Goal: Navigation & Orientation: Understand site structure

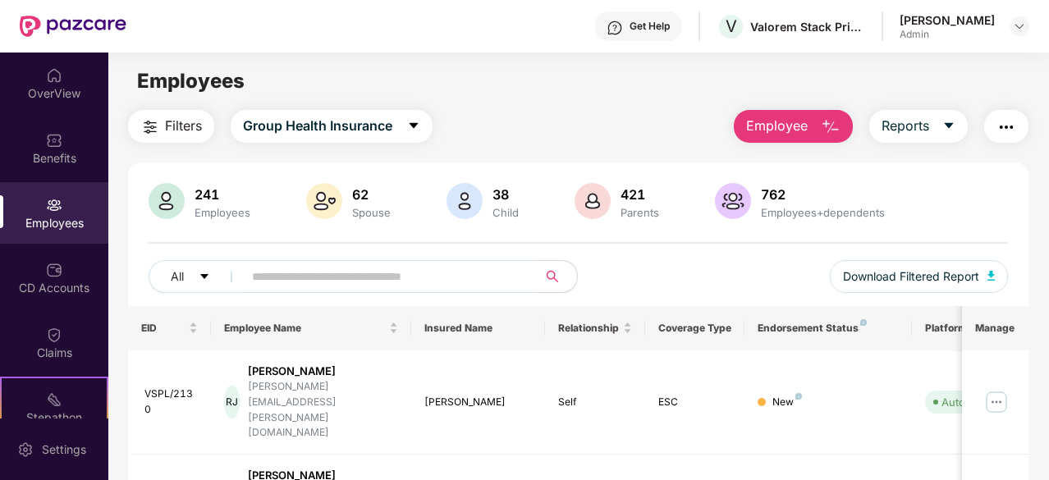
click at [290, 273] on input "text" at bounding box center [383, 276] width 263 height 25
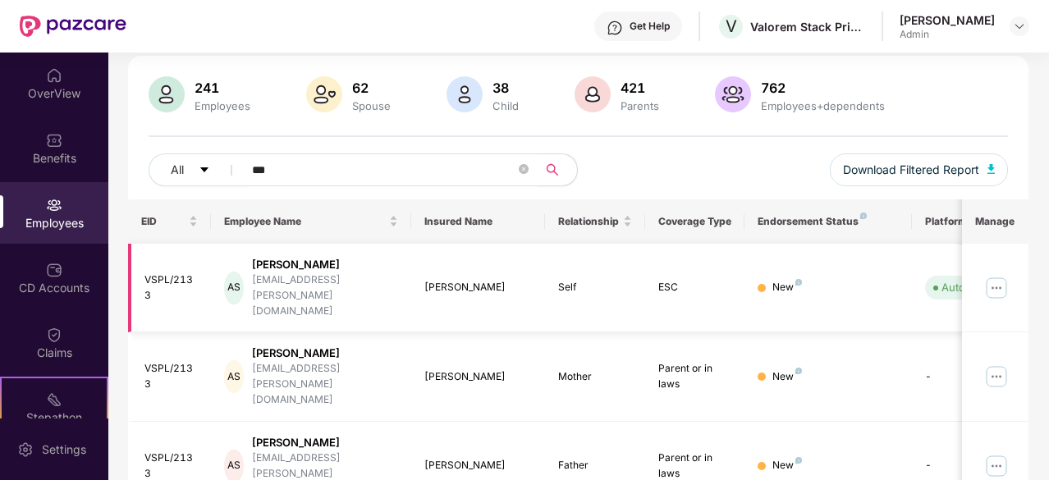
type input "***"
click at [281, 263] on div "[PERSON_NAME]" at bounding box center [325, 265] width 146 height 16
click at [146, 276] on div "VSPL/2133" at bounding box center [171, 287] width 54 height 31
click at [161, 361] on div "VSPL/2133" at bounding box center [171, 376] width 54 height 31
click at [309, 361] on div "[EMAIL_ADDRESS][PERSON_NAME][DOMAIN_NAME]" at bounding box center [325, 384] width 146 height 47
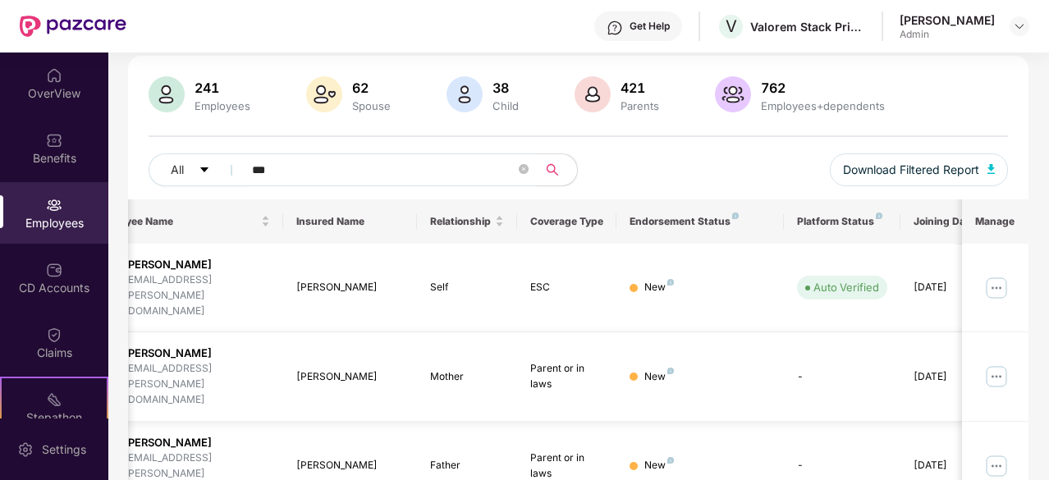
scroll to position [0, 164]
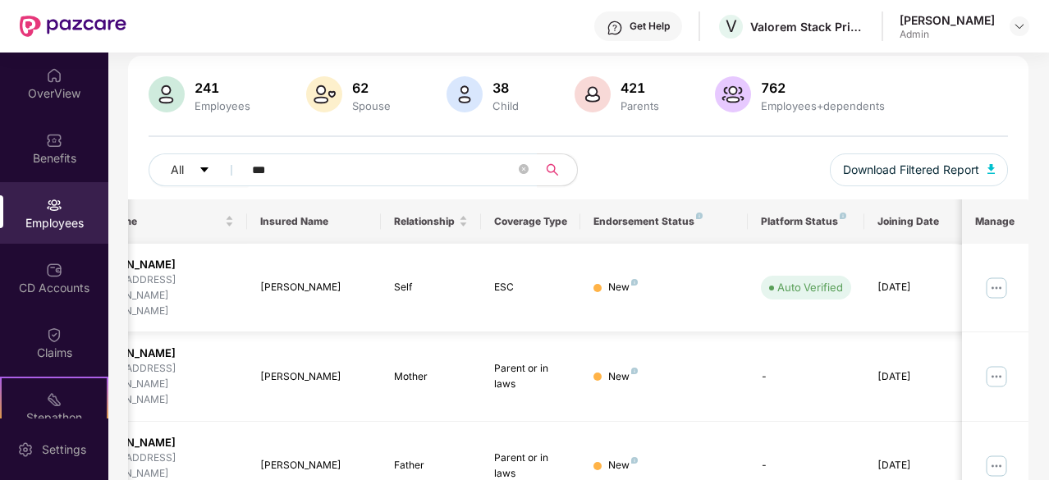
click at [1003, 278] on img at bounding box center [996, 288] width 26 height 26
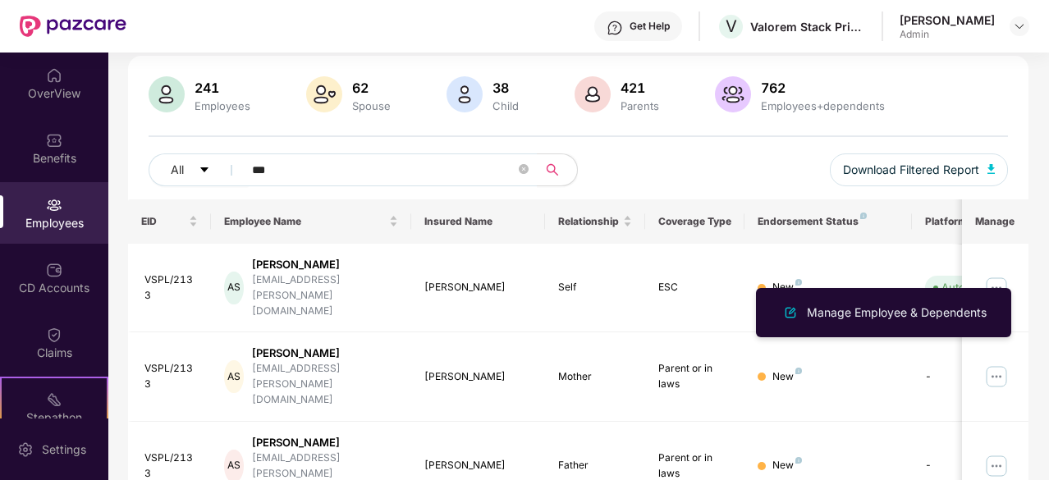
scroll to position [0, 0]
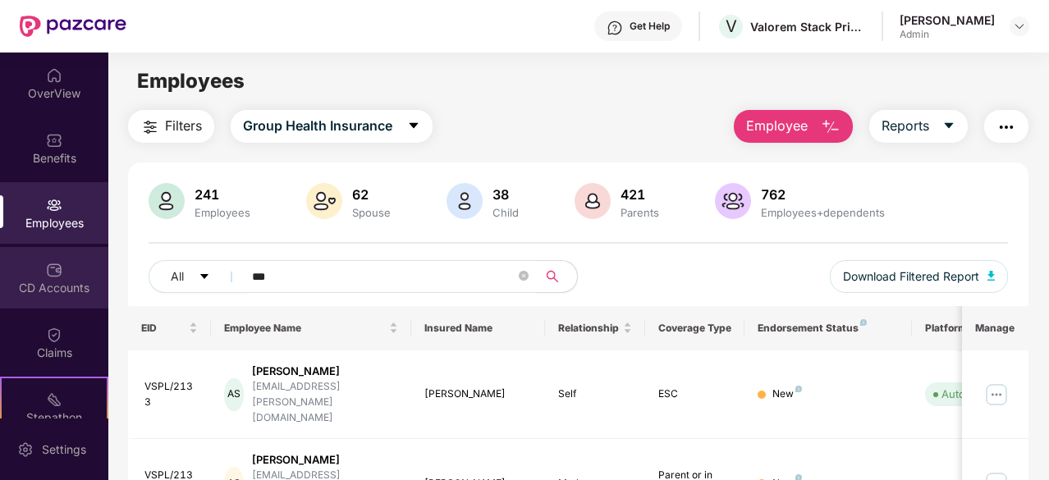
click at [56, 294] on div "CD Accounts" at bounding box center [54, 288] width 108 height 16
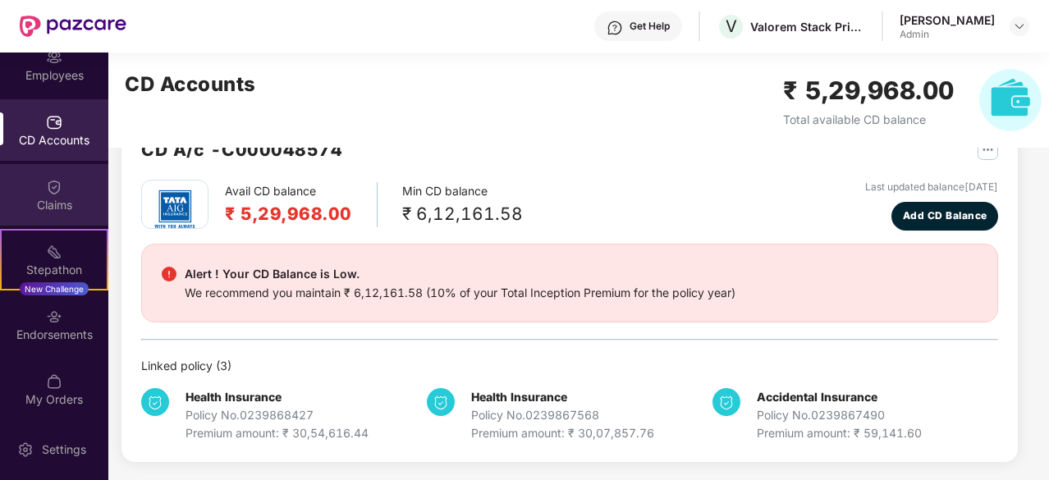
scroll to position [149, 0]
click at [48, 202] on div "Claims" at bounding box center [54, 204] width 108 height 16
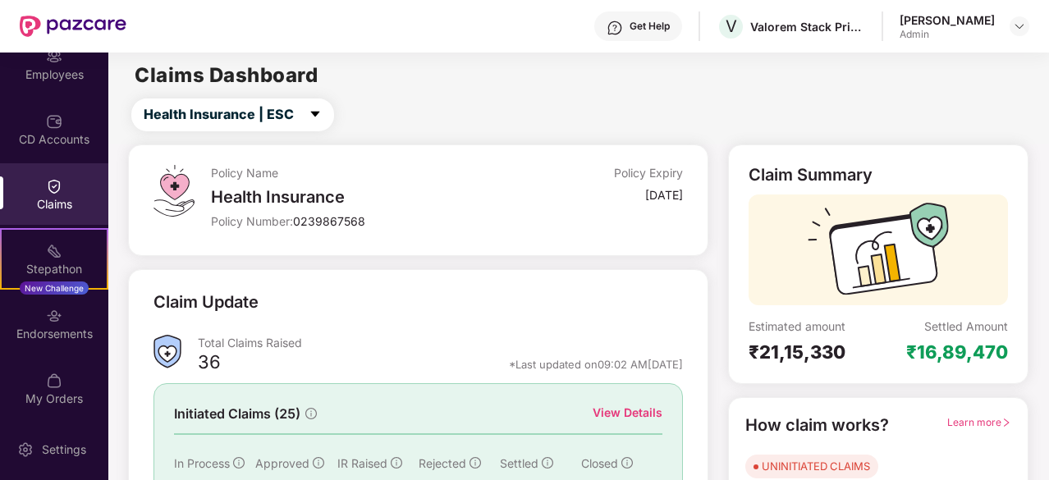
click at [61, 322] on div "Endorsements" at bounding box center [54, 324] width 108 height 62
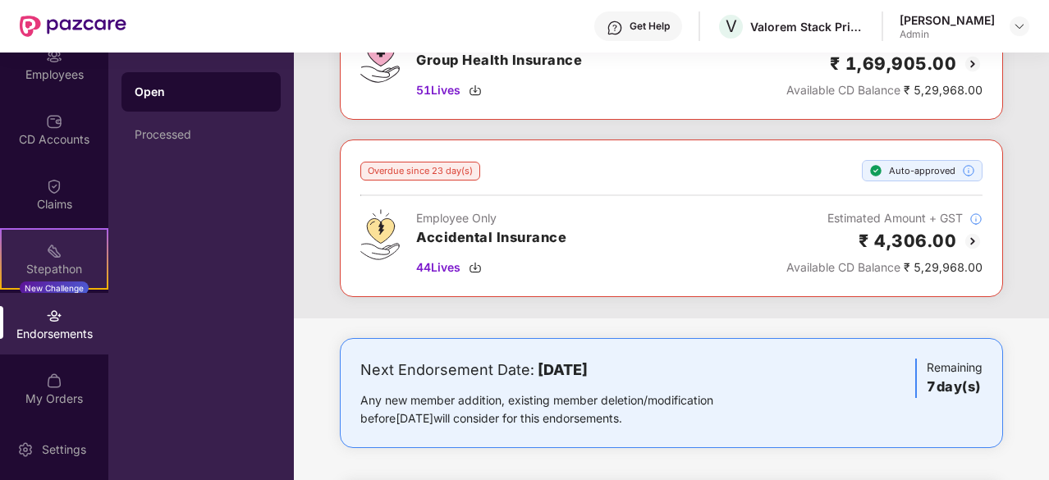
scroll to position [362, 0]
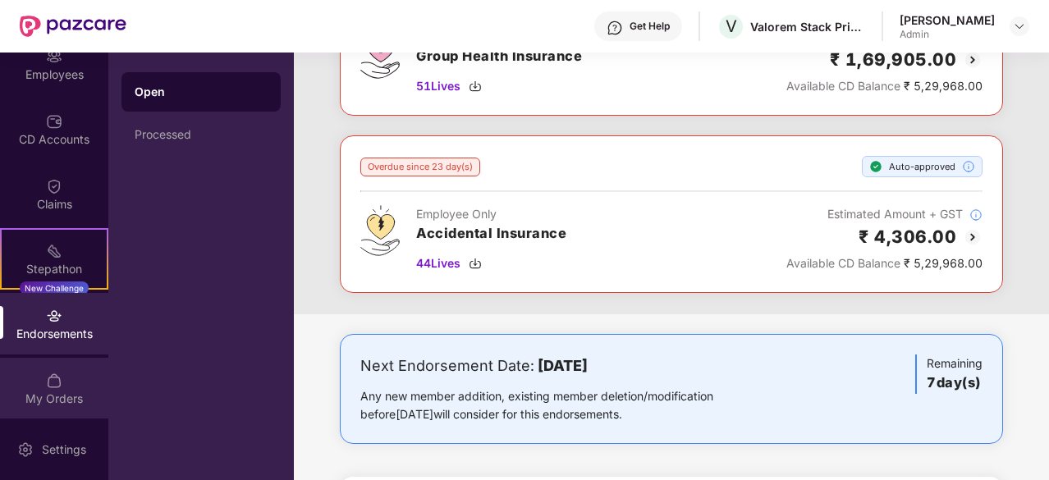
click at [53, 409] on div "My Orders" at bounding box center [54, 389] width 108 height 62
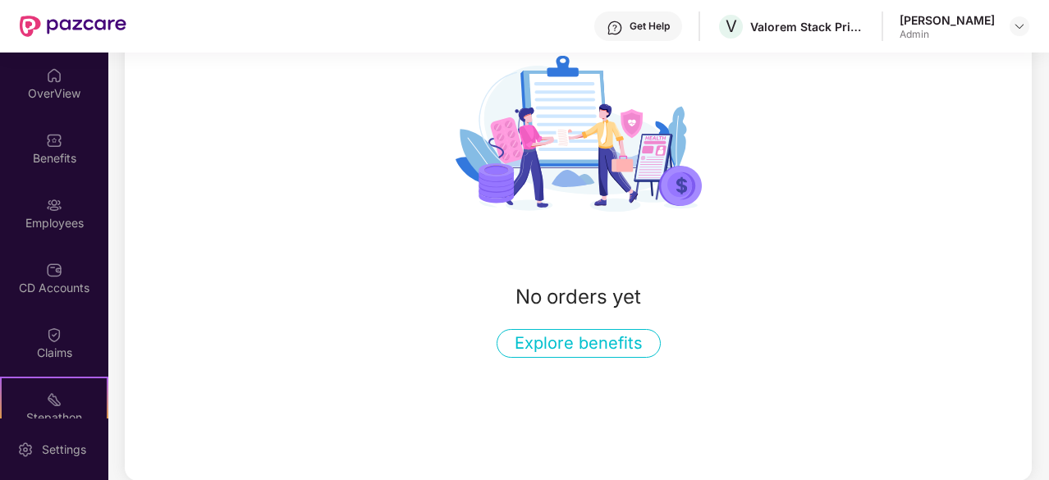
click at [40, 116] on div "OverView Benefits Employees CD Accounts Claims Stepathon New Challenge Endorsem…" at bounding box center [54, 236] width 108 height 366
click at [44, 85] on div "OverView" at bounding box center [54, 93] width 108 height 16
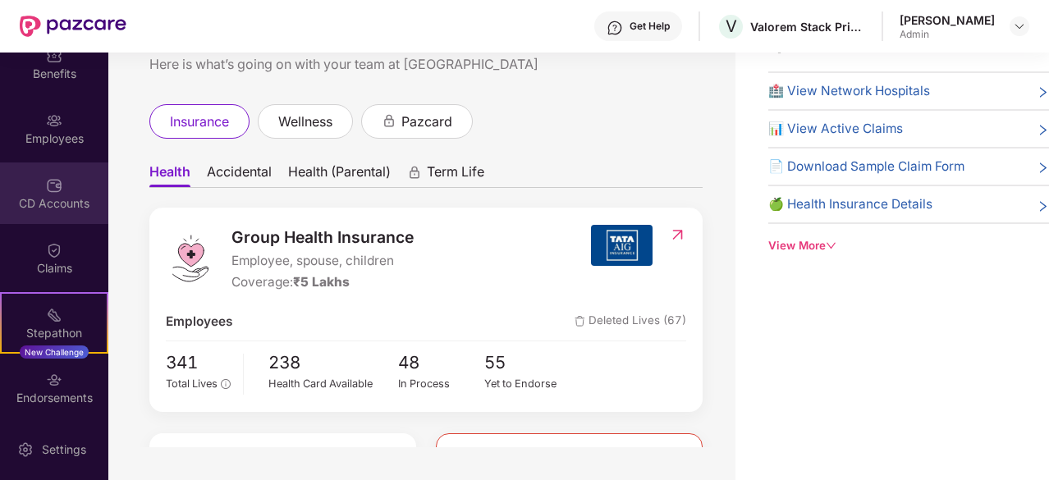
scroll to position [96, 0]
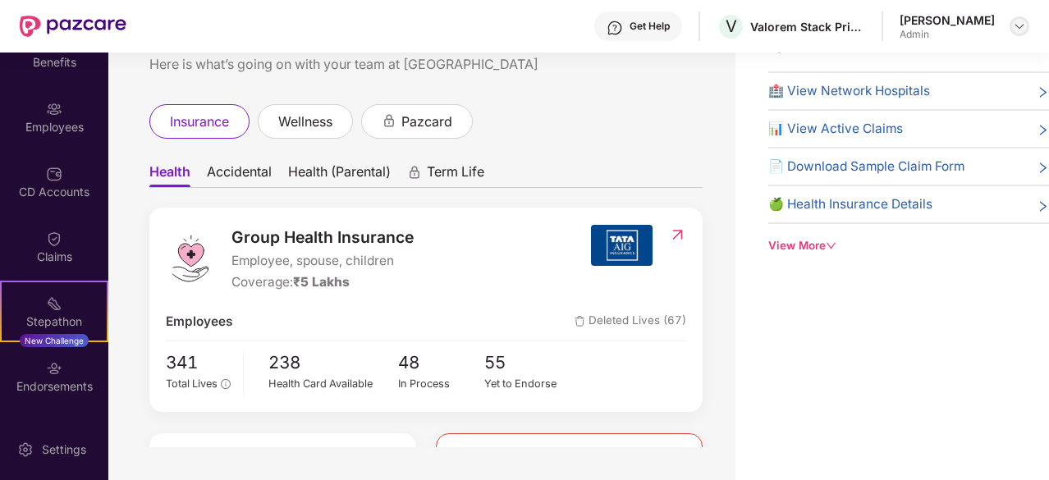
click at [1011, 24] on div at bounding box center [1019, 26] width 20 height 20
